Goal: Task Accomplishment & Management: Complete application form

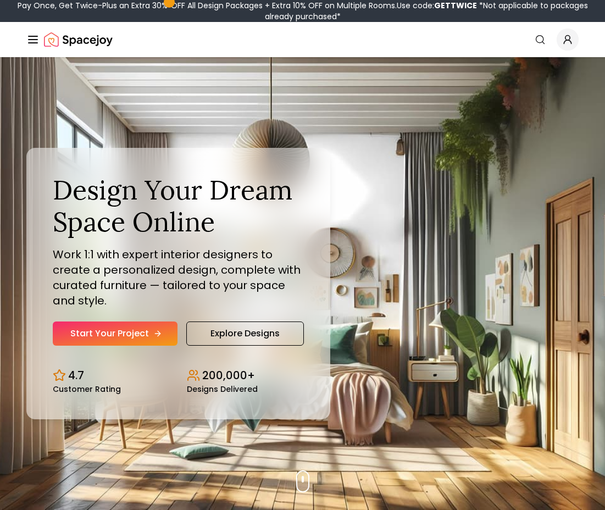
click at [143, 332] on link "Start Your Project" at bounding box center [115, 334] width 125 height 24
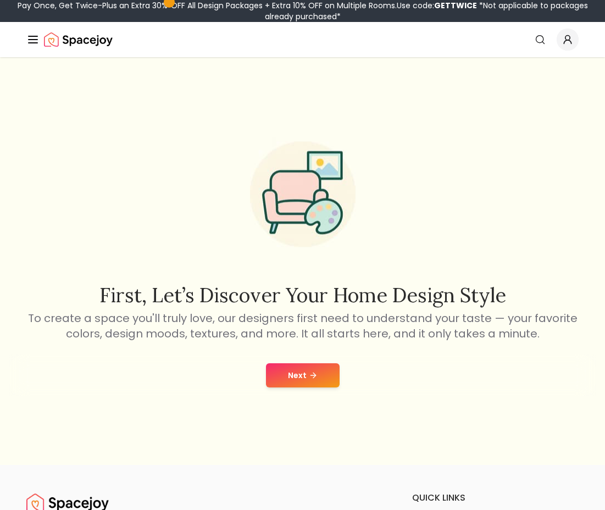
click at [307, 378] on button "Next" at bounding box center [303, 375] width 74 height 24
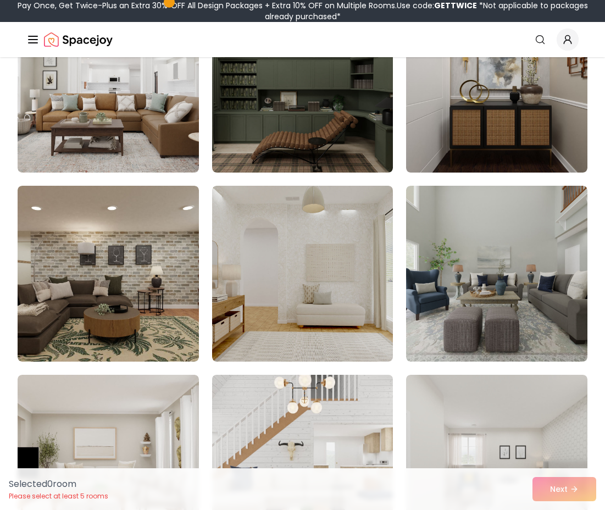
scroll to position [1489, 0]
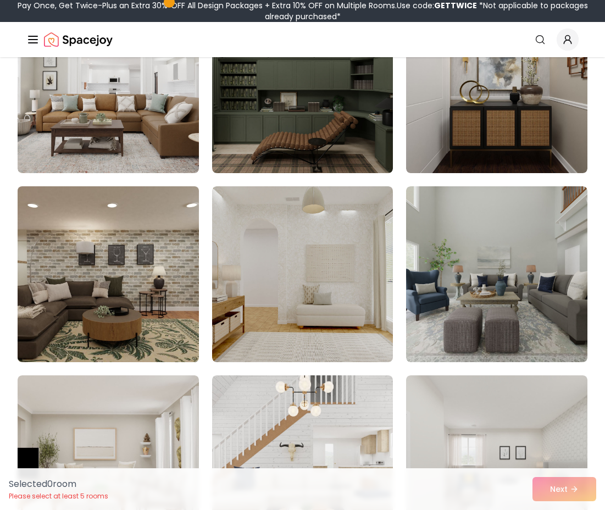
click at [163, 268] on img at bounding box center [108, 274] width 190 height 185
